Goal: Information Seeking & Learning: Learn about a topic

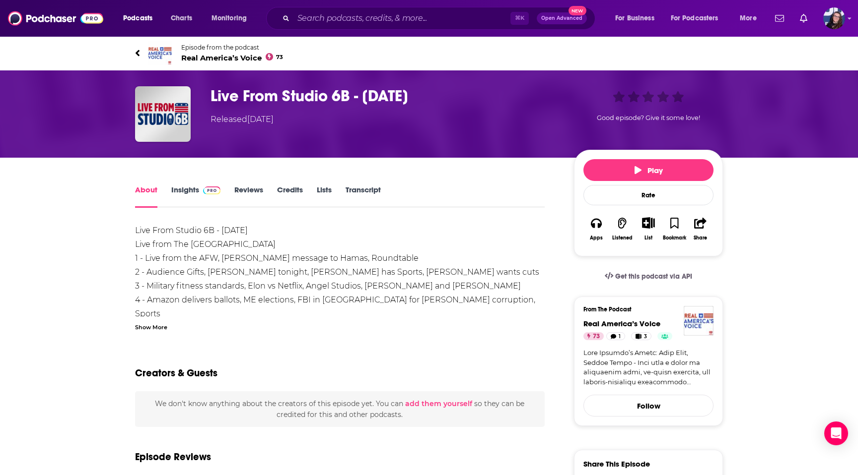
click at [190, 194] on link "Insights" at bounding box center [195, 196] width 49 height 23
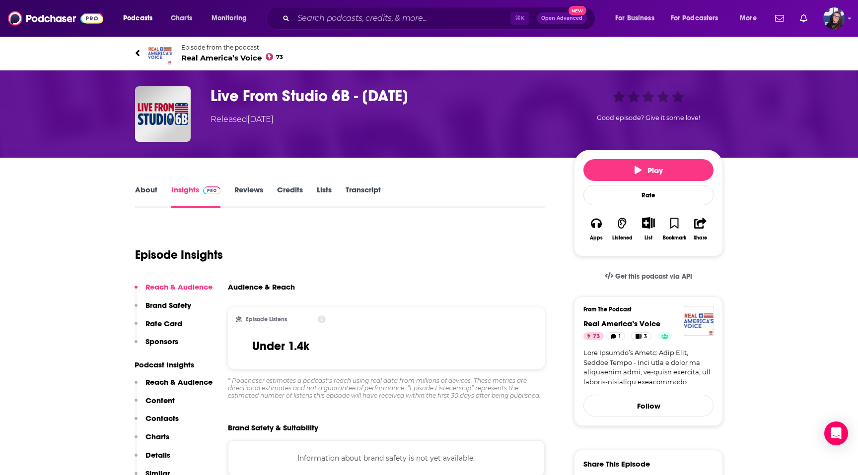
click at [196, 51] on span "Episode from the podcast" at bounding box center [232, 47] width 102 height 7
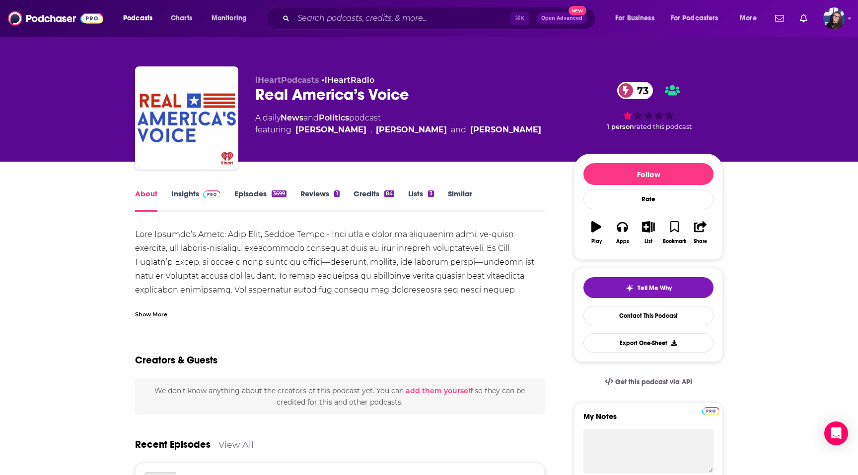
click at [184, 188] on div "About Insights Episodes 3699 Reviews 1 Credits 84 Lists 3 Similar" at bounding box center [339, 200] width 409 height 24
click at [186, 199] on link "Insights" at bounding box center [195, 200] width 49 height 23
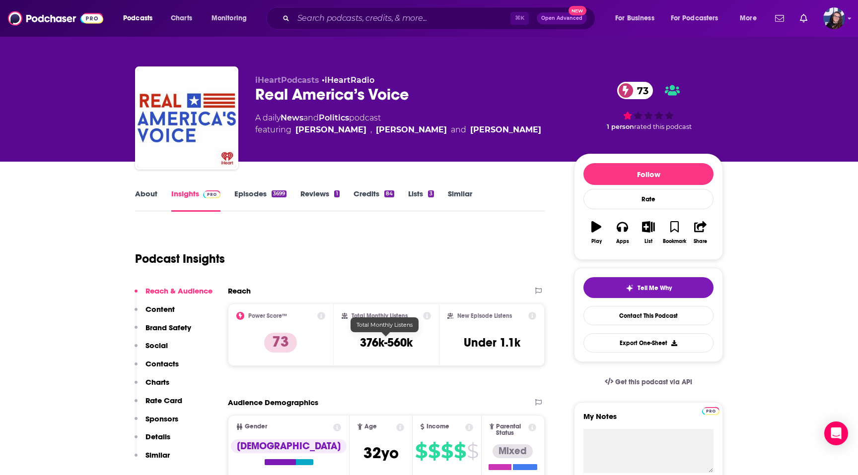
click at [360, 343] on h3 "376k-560k" at bounding box center [386, 342] width 53 height 15
drag, startPoint x: 360, startPoint y: 343, endPoint x: 418, endPoint y: 343, distance: 58.6
click at [418, 343] on div "Total Monthly Listens 376k-560k" at bounding box center [386, 335] width 90 height 46
copy div "376k-560k"
click at [144, 195] on link "About" at bounding box center [146, 200] width 22 height 23
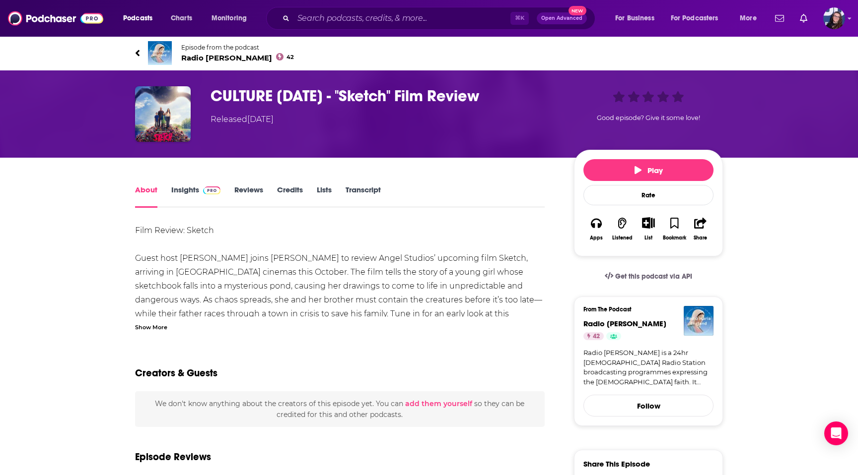
click at [183, 50] on span "Episode from the podcast" at bounding box center [237, 47] width 113 height 7
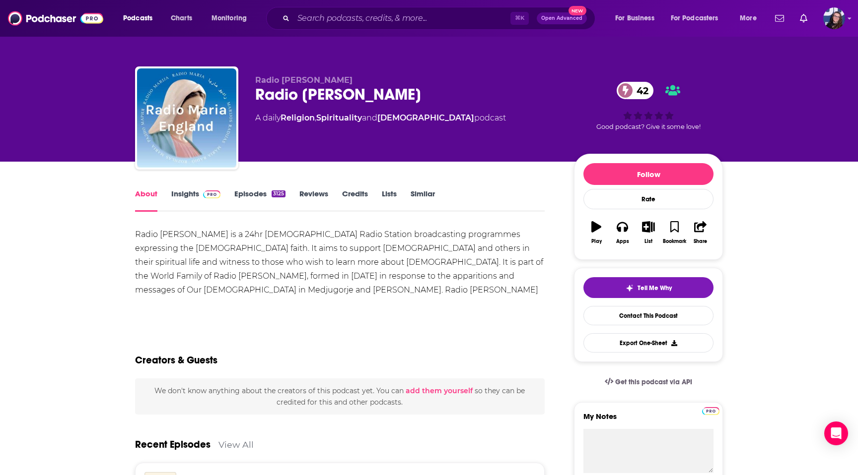
click at [186, 203] on link "Insights" at bounding box center [195, 200] width 49 height 23
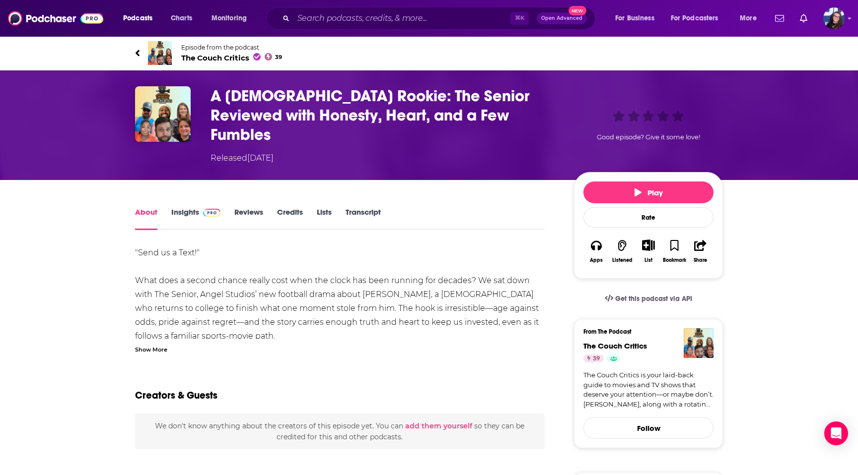
click at [191, 207] on link "Insights" at bounding box center [195, 218] width 49 height 23
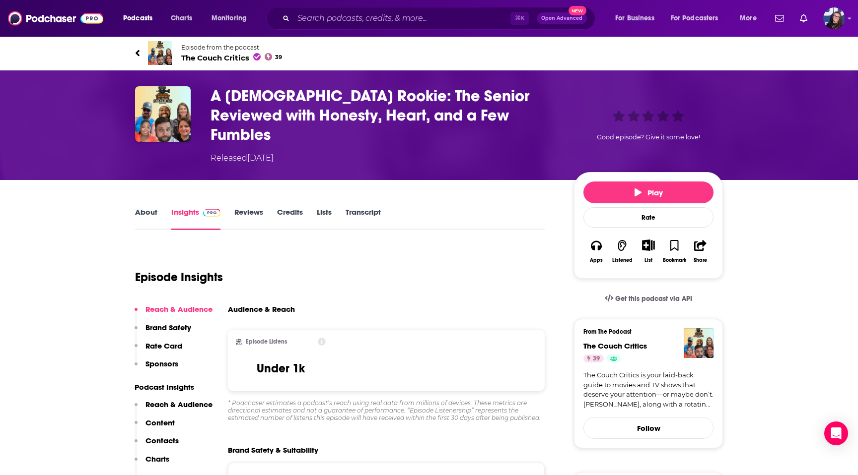
click at [209, 60] on span "The Couch Critics 39" at bounding box center [231, 57] width 101 height 9
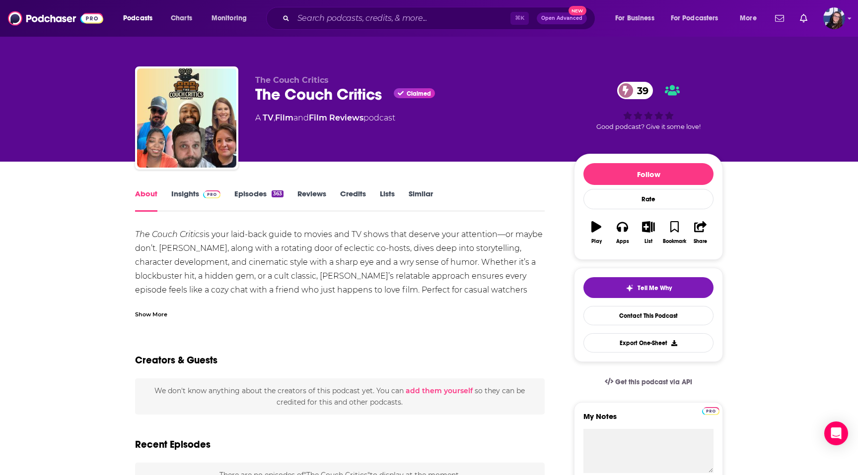
click at [193, 199] on link "Insights" at bounding box center [195, 200] width 49 height 23
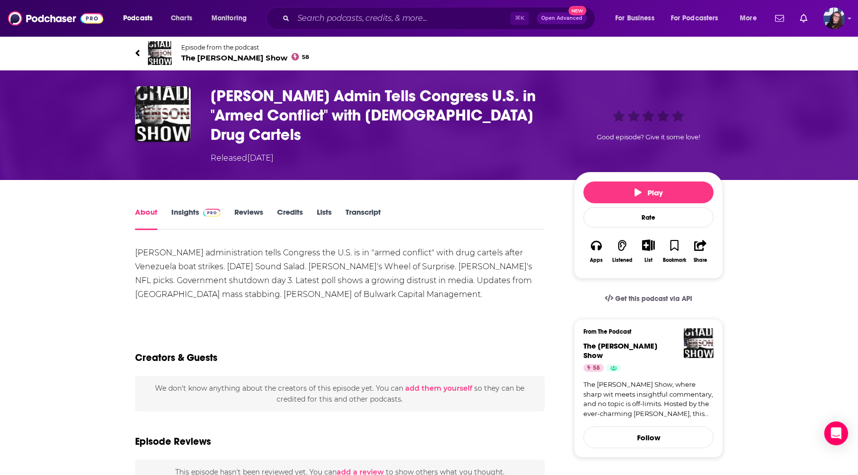
click at [235, 55] on span "The Chad Benson Show 58" at bounding box center [245, 57] width 128 height 9
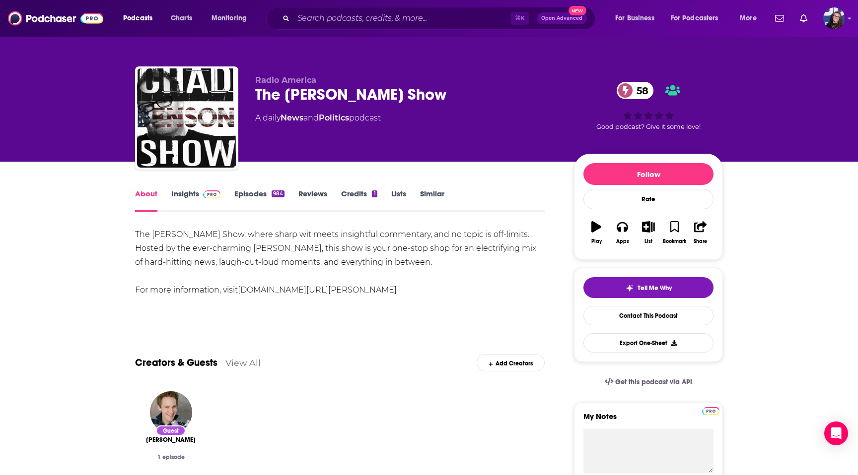
click at [187, 192] on link "Insights" at bounding box center [195, 200] width 49 height 23
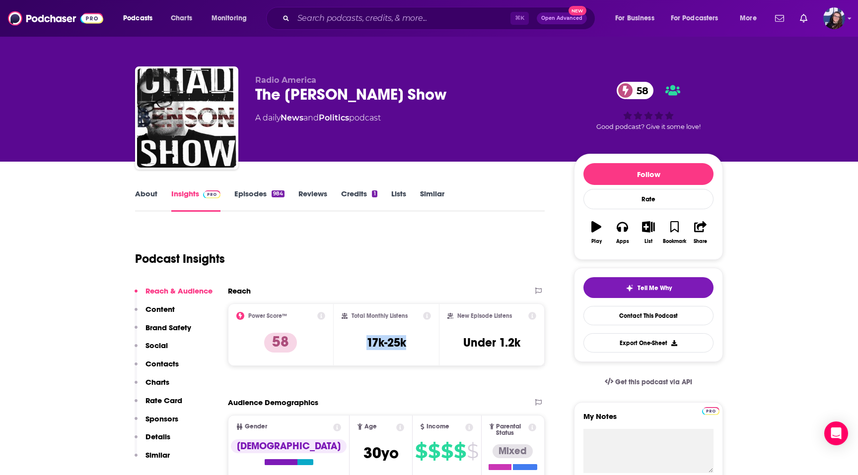
drag, startPoint x: 364, startPoint y: 343, endPoint x: 409, endPoint y: 341, distance: 45.7
click at [410, 342] on div "Total Monthly Listens 17k-25k" at bounding box center [386, 335] width 90 height 46
copy h3 "17k-25k"
